Goal: Task Accomplishment & Management: Use online tool/utility

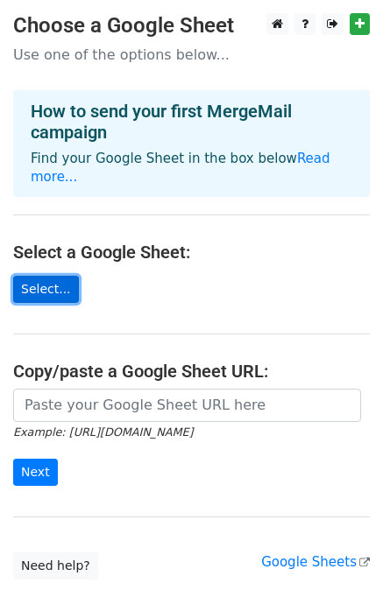
click at [58, 276] on link "Select..." at bounding box center [46, 289] width 66 height 27
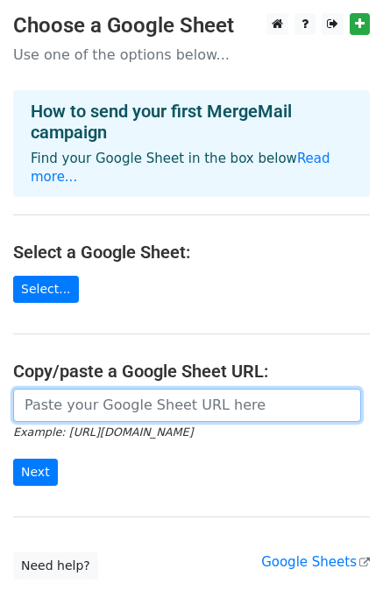
click at [186, 393] on input "url" at bounding box center [187, 405] width 348 height 33
paste input "[URL][DOMAIN_NAME]"
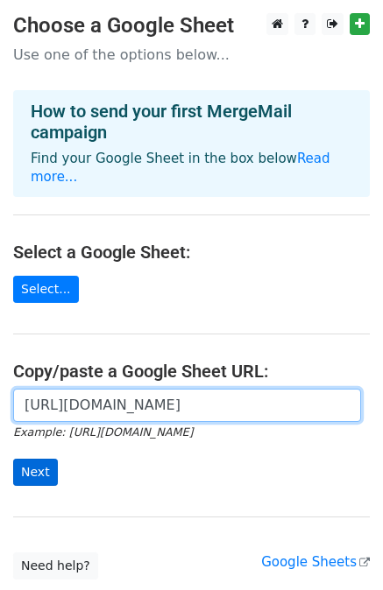
type input "[URL][DOMAIN_NAME]"
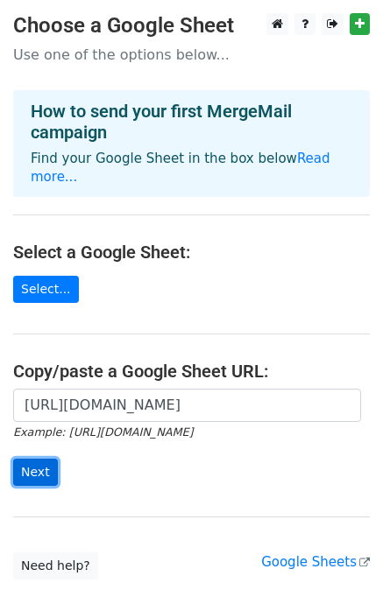
scroll to position [0, 0]
click at [29, 459] on input "Next" at bounding box center [35, 472] width 45 height 27
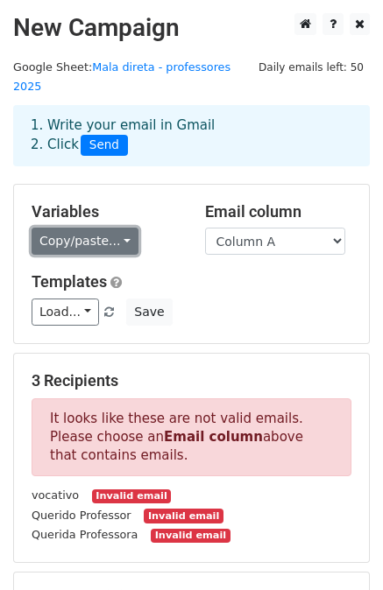
click at [110, 228] on link "Copy/paste..." at bounding box center [85, 241] width 107 height 27
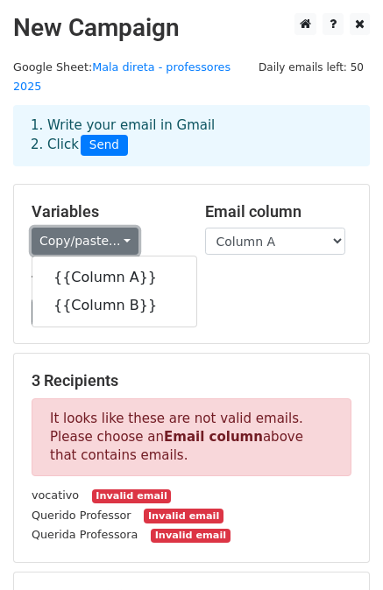
click at [109, 228] on link "Copy/paste..." at bounding box center [85, 241] width 107 height 27
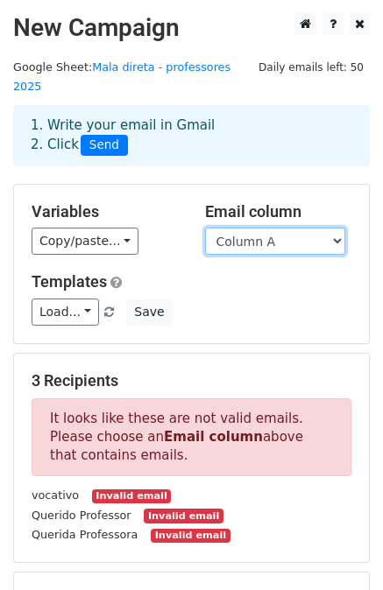
click at [300, 228] on select "Column A Column B" at bounding box center [275, 241] width 140 height 27
drag, startPoint x: 303, startPoint y: 225, endPoint x: 290, endPoint y: 225, distance: 13.1
click at [303, 228] on select "Column A Column B" at bounding box center [275, 241] width 140 height 27
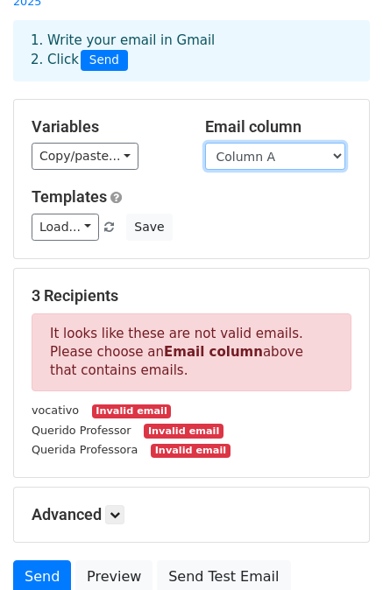
scroll to position [88, 0]
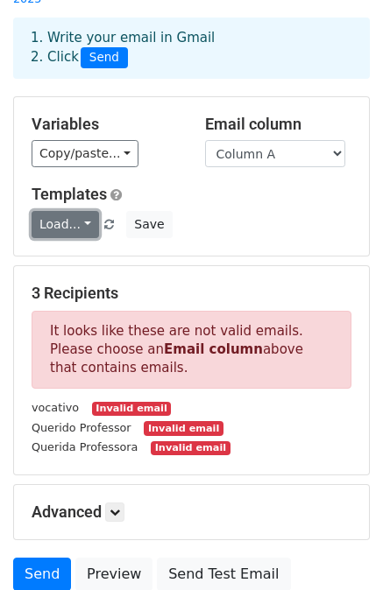
click at [88, 211] on link "Load..." at bounding box center [65, 224] width 67 height 27
click at [81, 211] on link "Load..." at bounding box center [65, 224] width 67 height 27
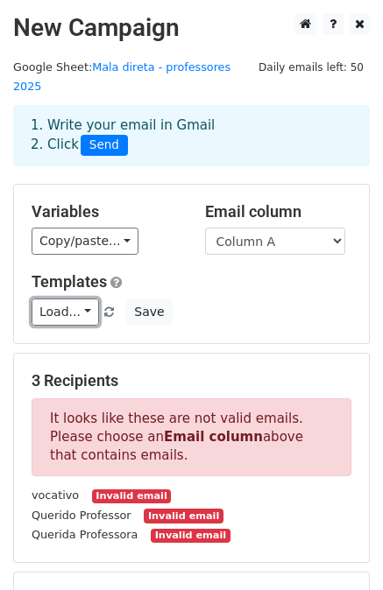
scroll to position [214, 0]
